Goal: Use online tool/utility: Utilize a website feature to perform a specific function

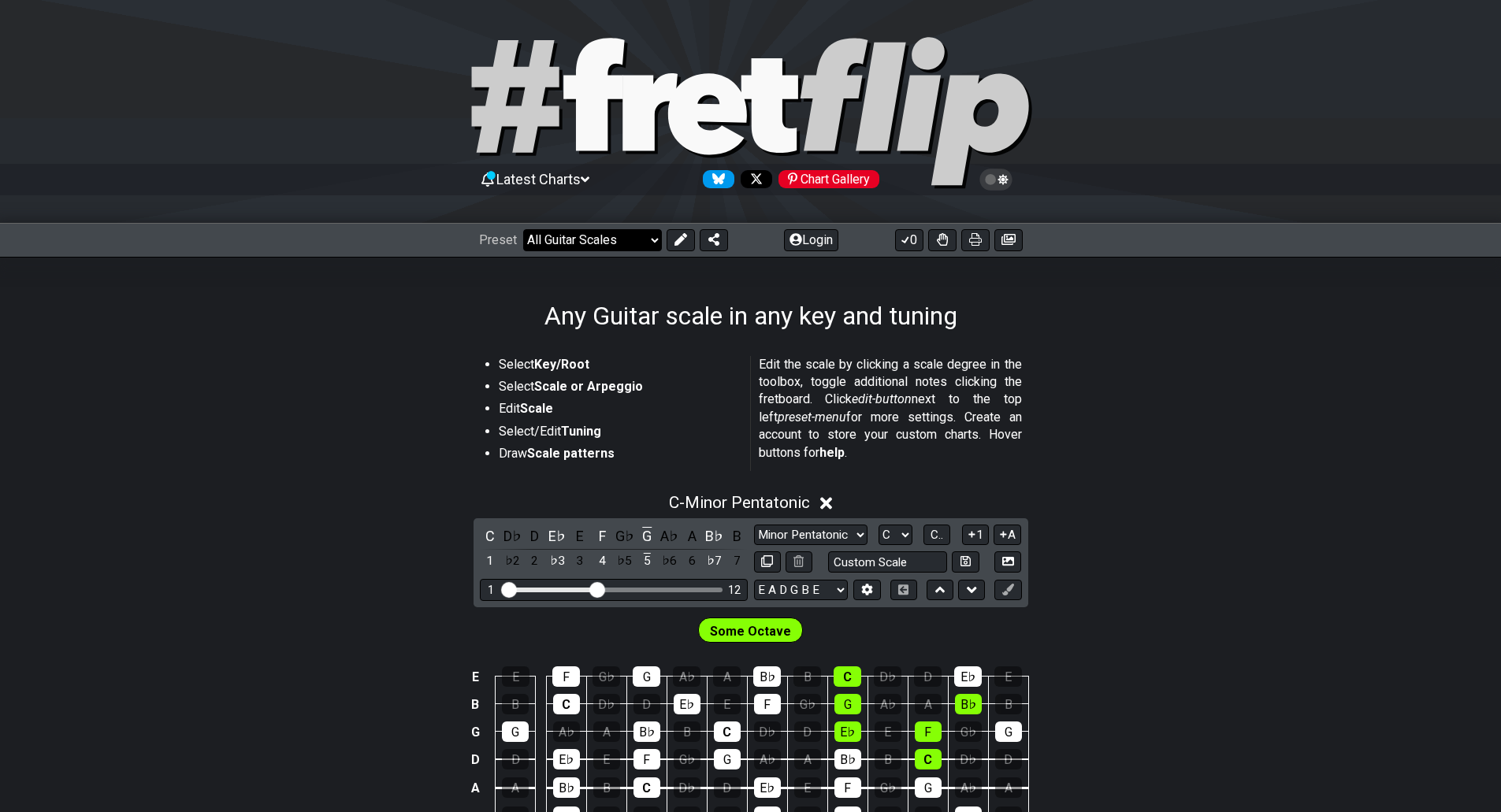
click at [558, 232] on select "Welcome to #fretflip! Initial Preset Custom Preset Minor Pentatonic Major Penta…" at bounding box center [592, 240] width 139 height 22
click at [1119, 512] on div "C - Minor Pentatonic C D♭ D E♭ E F G♭ G A♭ A B♭ B 1 ♭2 2 ♭3 3 4 ♭5 5 ♭6 6 ♭7 7 …" at bounding box center [750, 675] width 1501 height 384
click at [857, 563] on input "text" at bounding box center [888, 562] width 120 height 21
type input "Custom Scale"
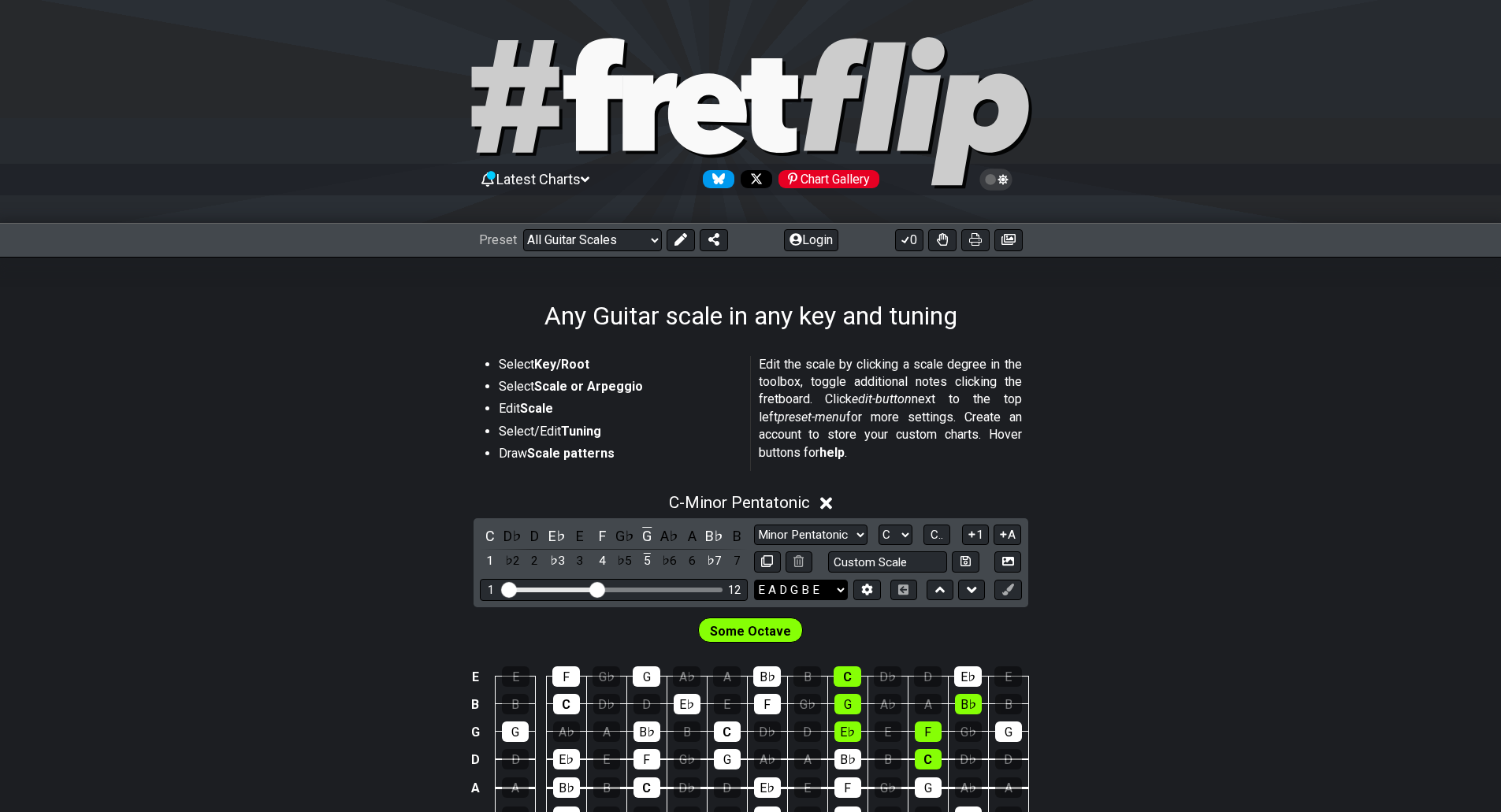
click at [813, 589] on select "E A D G B E E A D G B E E A D G B E B E A D F♯ B A D G C E A D A D G B E E♭ A♭ …" at bounding box center [801, 590] width 94 height 21
select select "C G C F A D"
click at [755, 579] on select "E A D G B E E A D G B E E A D G B E B E A D F♯ B A D G C E A D A D G B E E♭ A♭ …" at bounding box center [801, 590] width 94 height 21
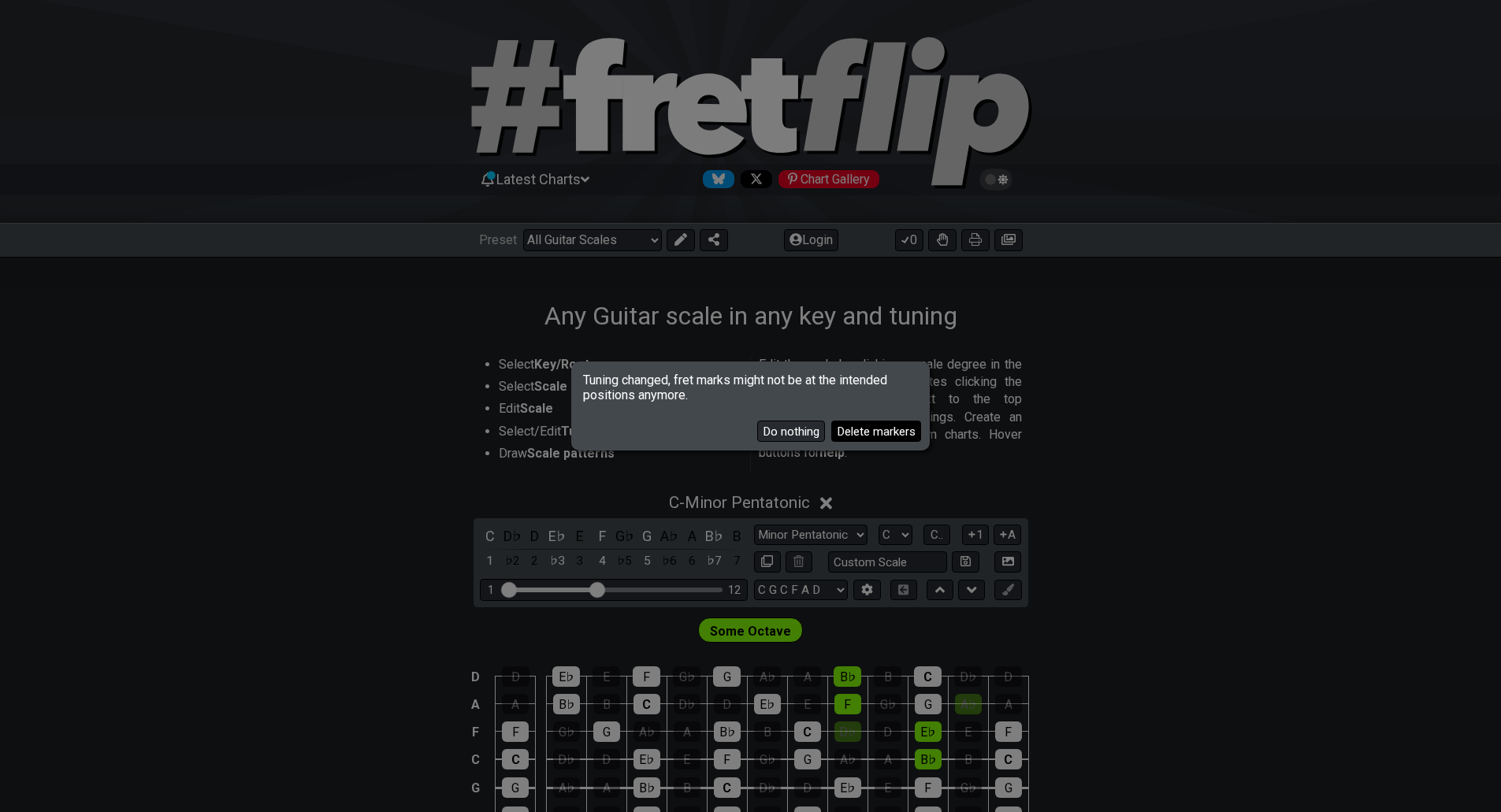
click at [839, 430] on button "Delete markers" at bounding box center [877, 431] width 90 height 21
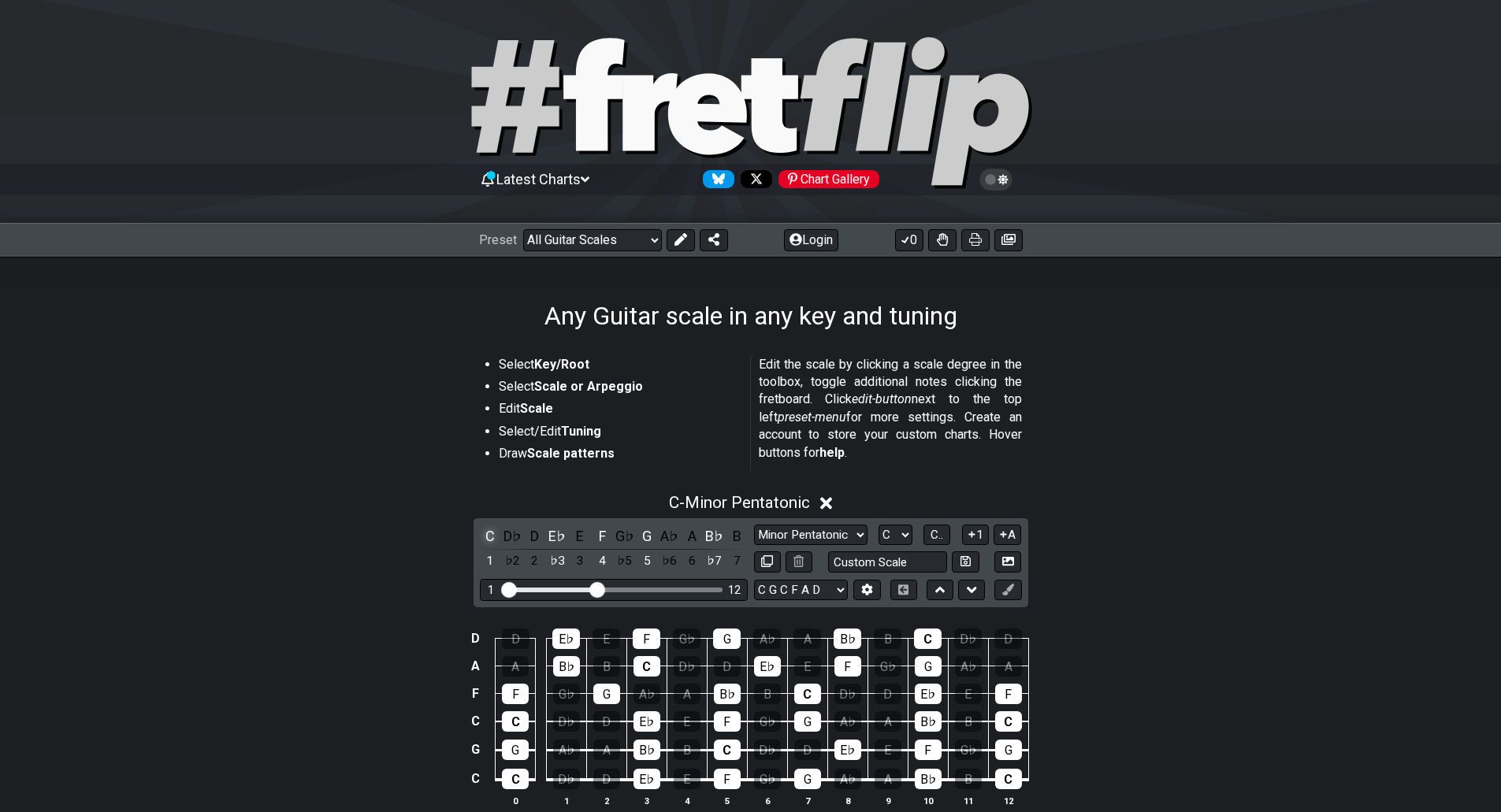
click at [481, 546] on div "C" at bounding box center [490, 536] width 20 height 21
click at [484, 538] on div "C" at bounding box center [490, 536] width 20 height 21
click at [550, 535] on div "E♭" at bounding box center [557, 536] width 20 height 21
click at [554, 535] on div "D♯" at bounding box center [557, 536] width 20 height 21
click at [837, 537] on select "Minor Pentatonic Root Minor Pentatonic Major Pentatonic Minor Blues Major Blues…" at bounding box center [811, 535] width 114 height 21
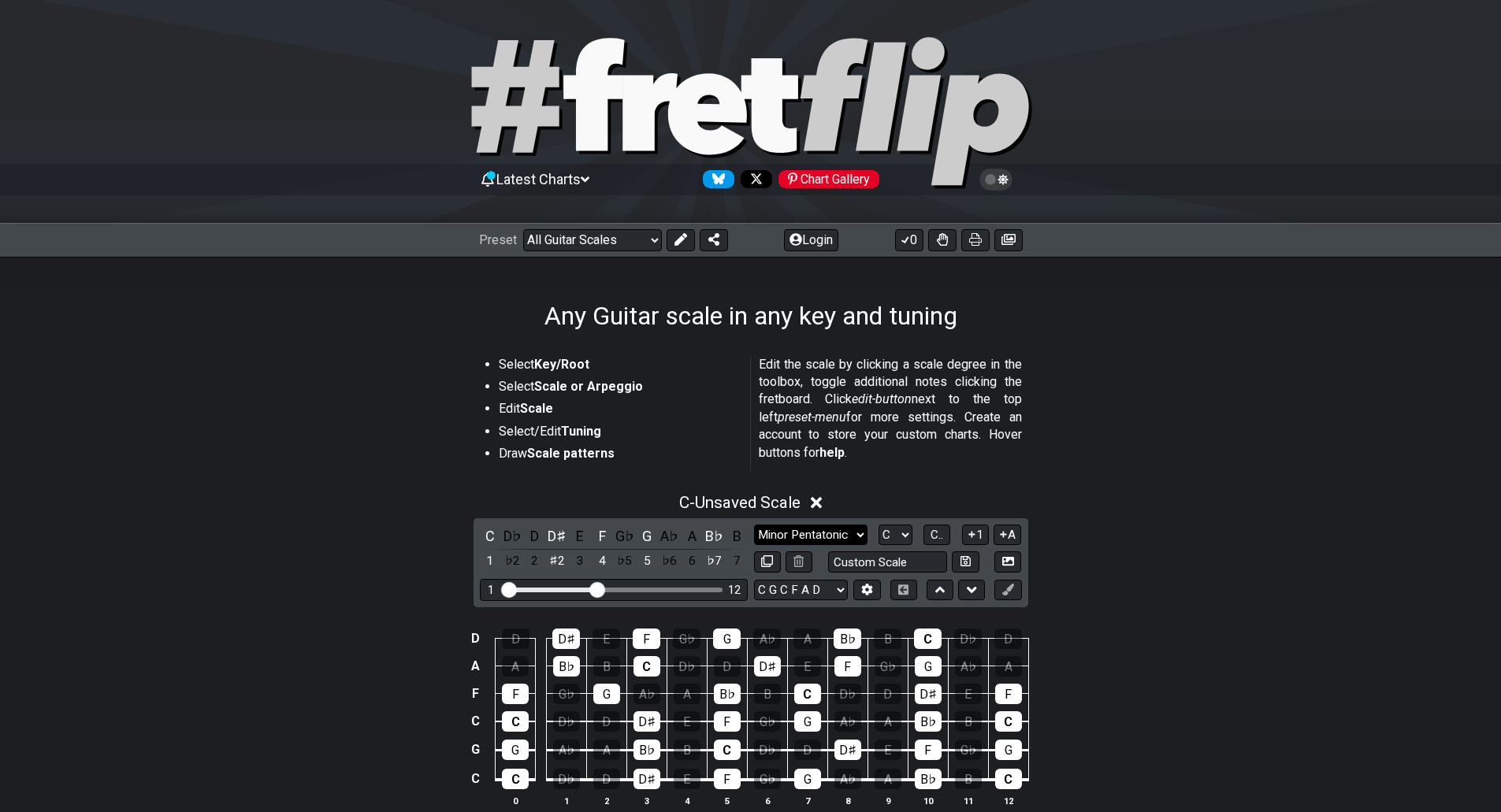
click at [837, 536] on select "Minor Pentatonic Root Minor Pentatonic Major Pentatonic Minor Blues Major Blues…" at bounding box center [811, 535] width 114 height 21
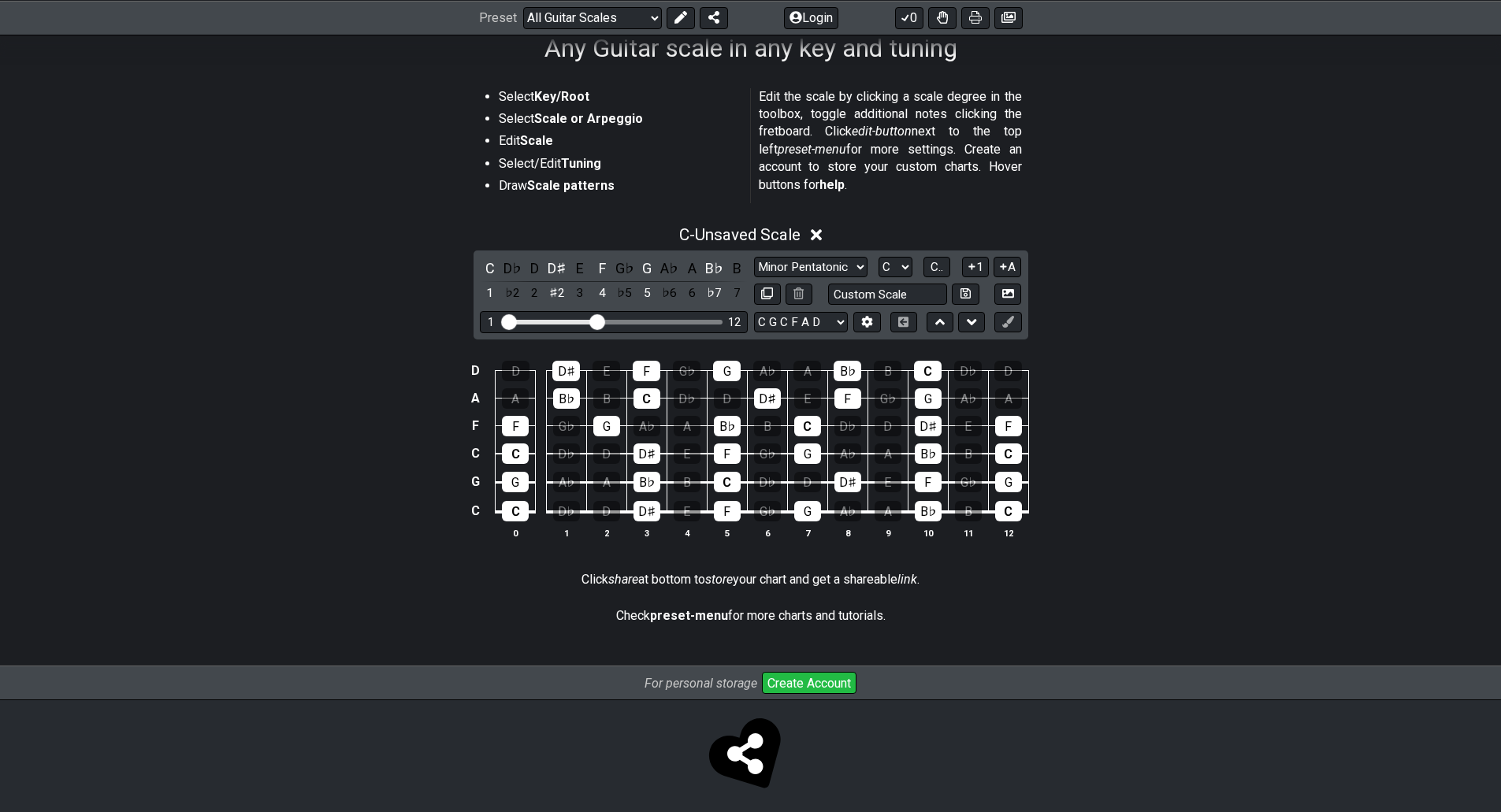
scroll to position [278, 0]
